Goal: Information Seeking & Learning: Find specific fact

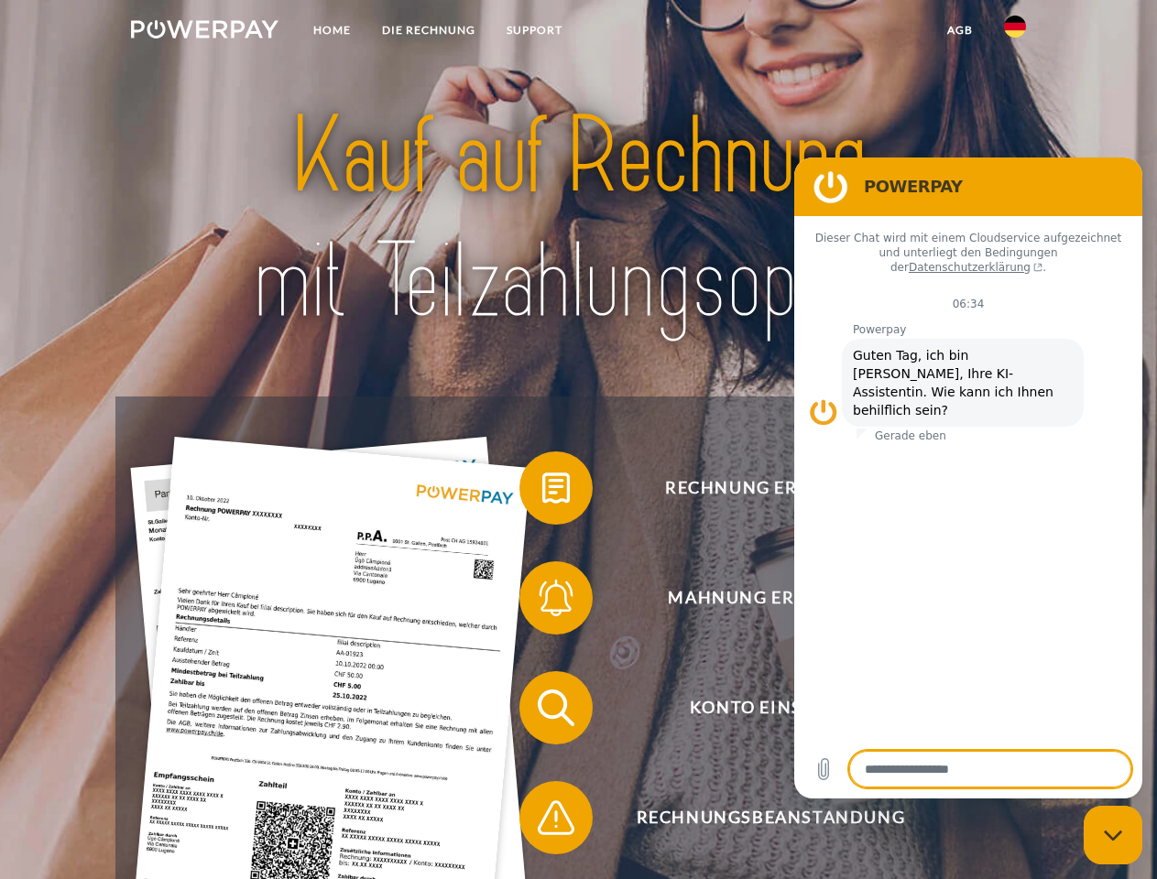
click at [204, 32] on img at bounding box center [204, 29] width 147 height 18
click at [1015, 32] on img at bounding box center [1015, 27] width 22 height 22
click at [959, 30] on link "agb" at bounding box center [959, 30] width 57 height 33
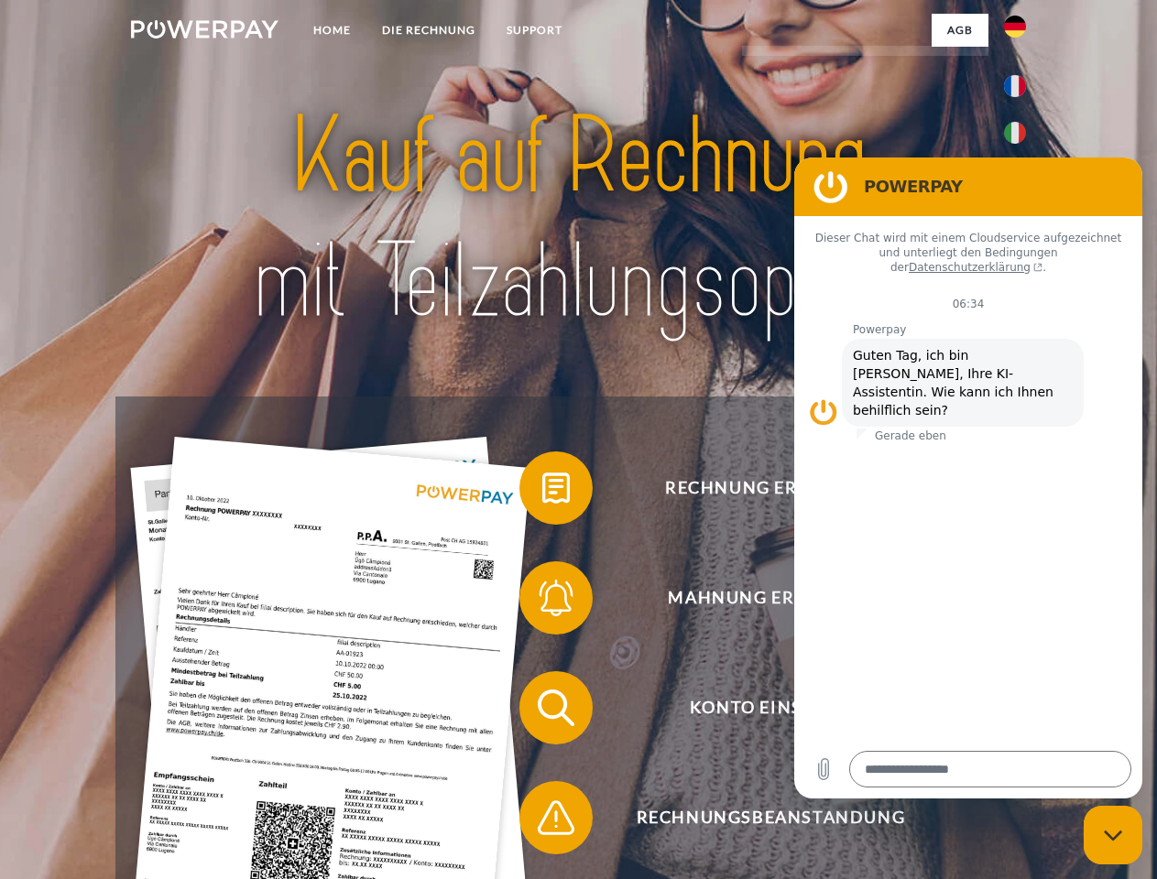
click at [542, 492] on span at bounding box center [529, 488] width 92 height 92
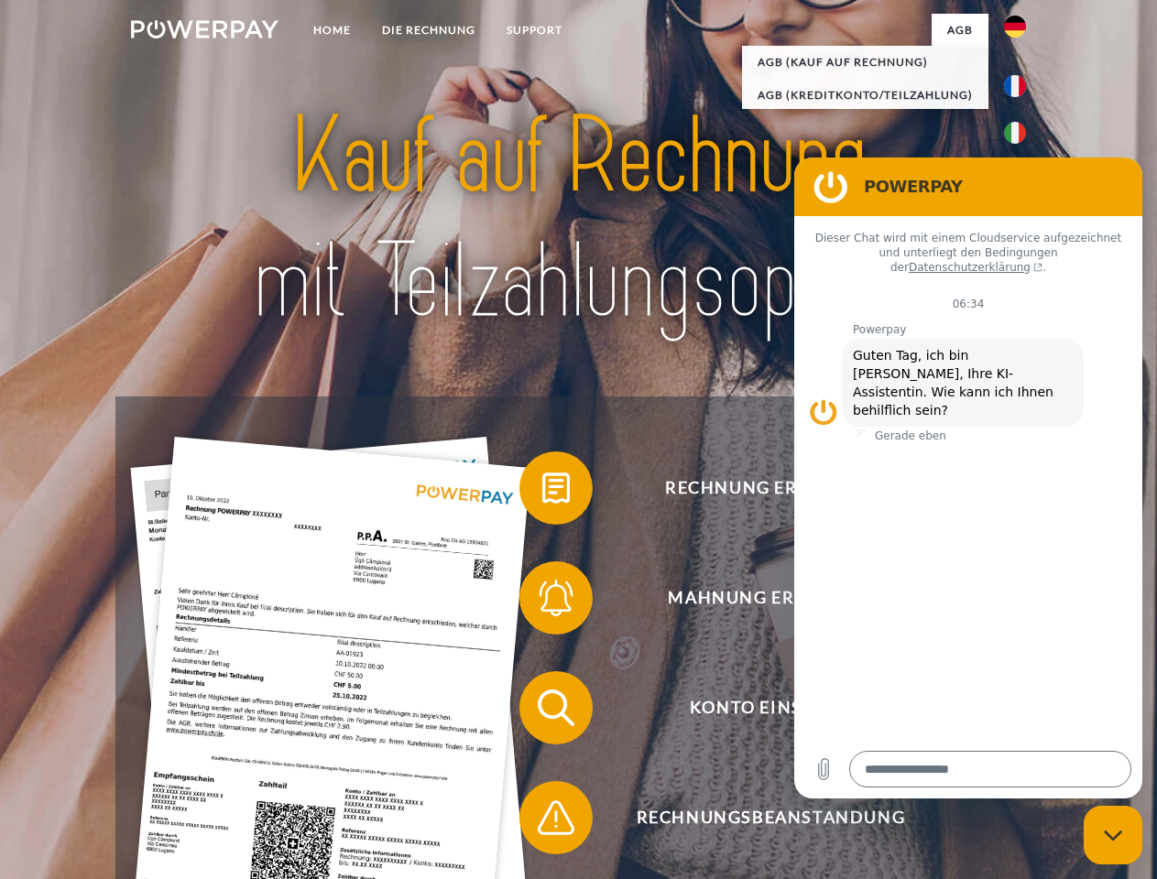
click at [542, 602] on div "Rechnung erhalten? Mahnung erhalten? Konto einsehen" at bounding box center [577, 763] width 925 height 733
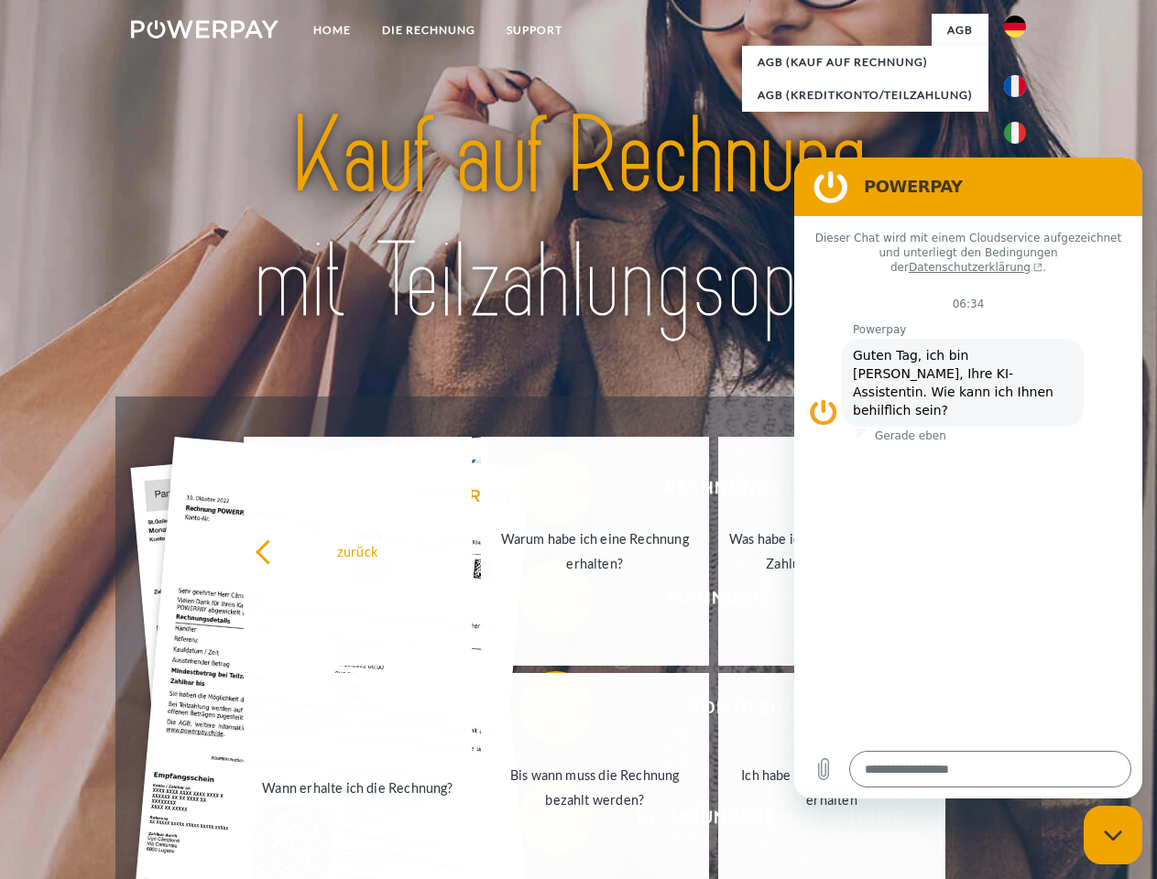
click at [542, 712] on link "Bis wann muss die Rechnung bezahlt werden?" at bounding box center [595, 787] width 228 height 229
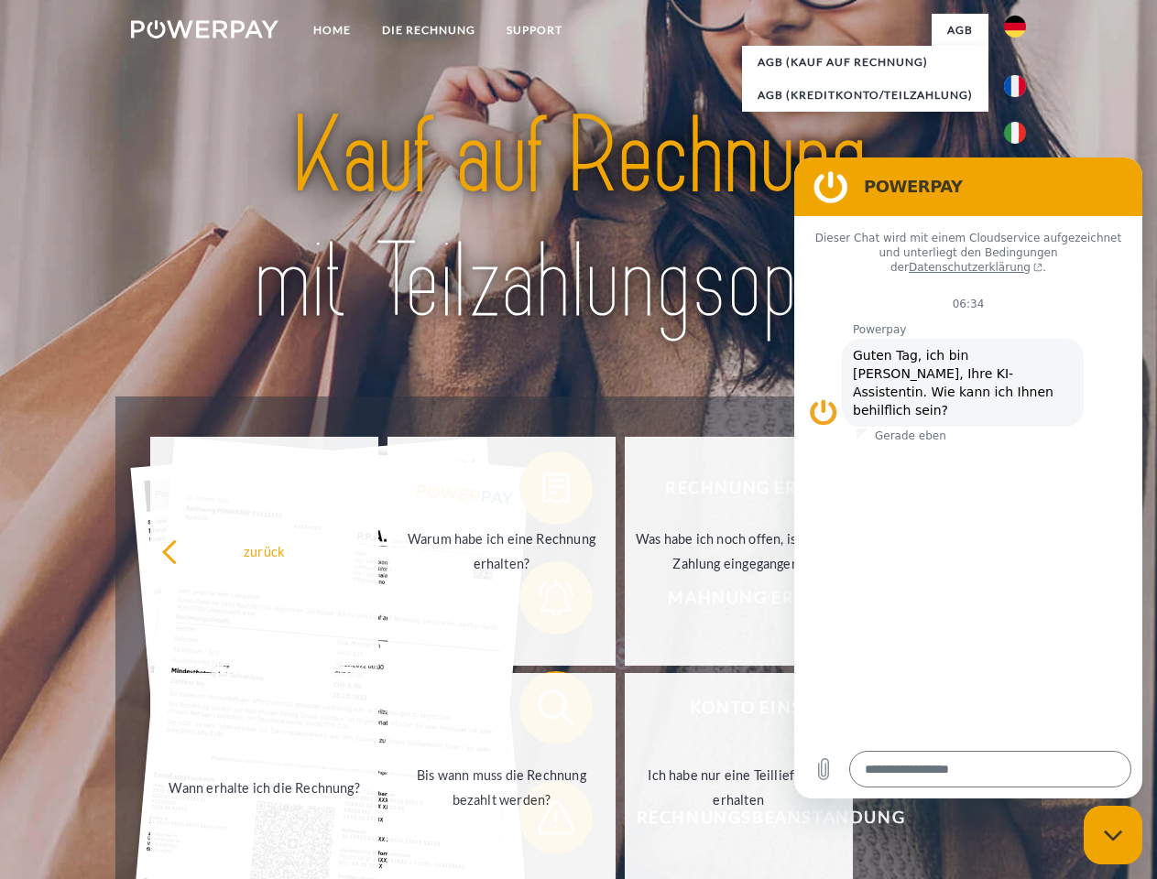
click at [542, 821] on span at bounding box center [529, 818] width 92 height 92
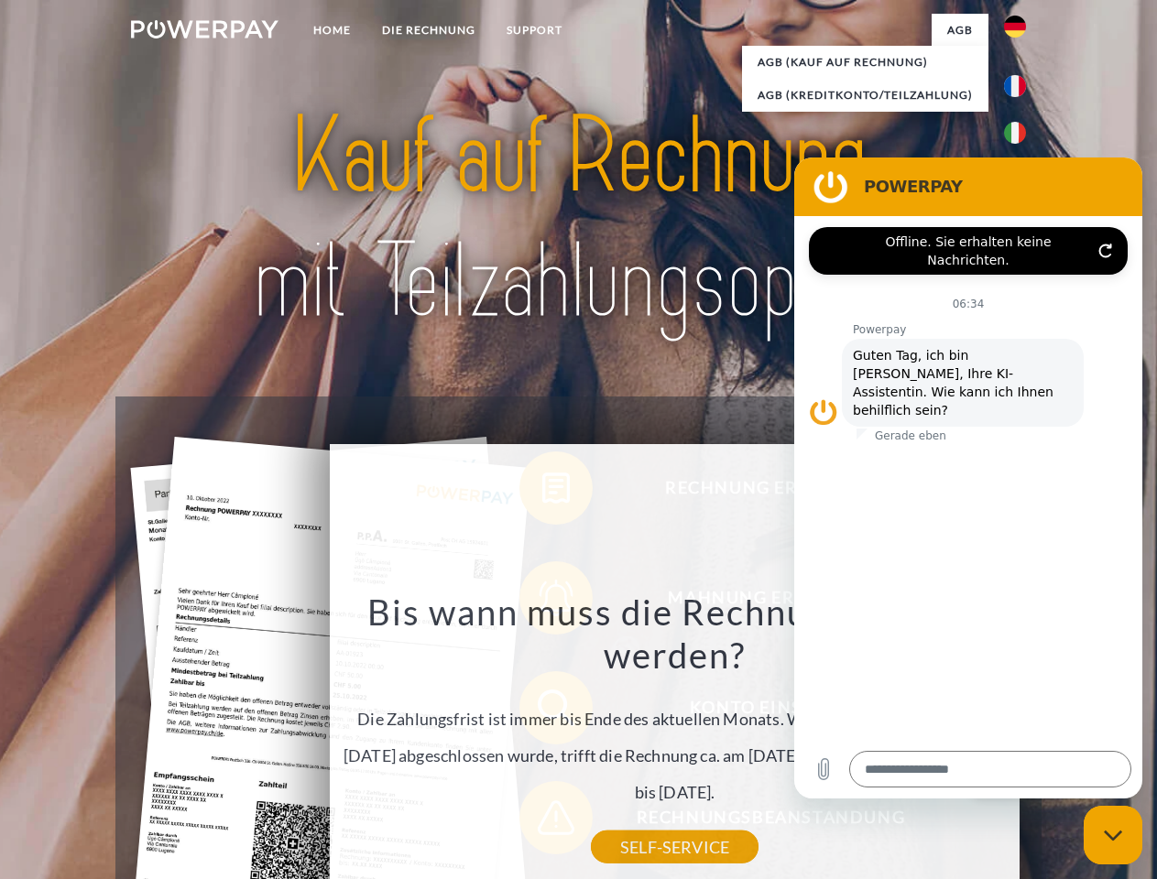
click at [1113, 835] on icon "Messaging-Fenster schließen" at bounding box center [1112, 836] width 19 height 12
type textarea "*"
